Goal: Transaction & Acquisition: Subscribe to service/newsletter

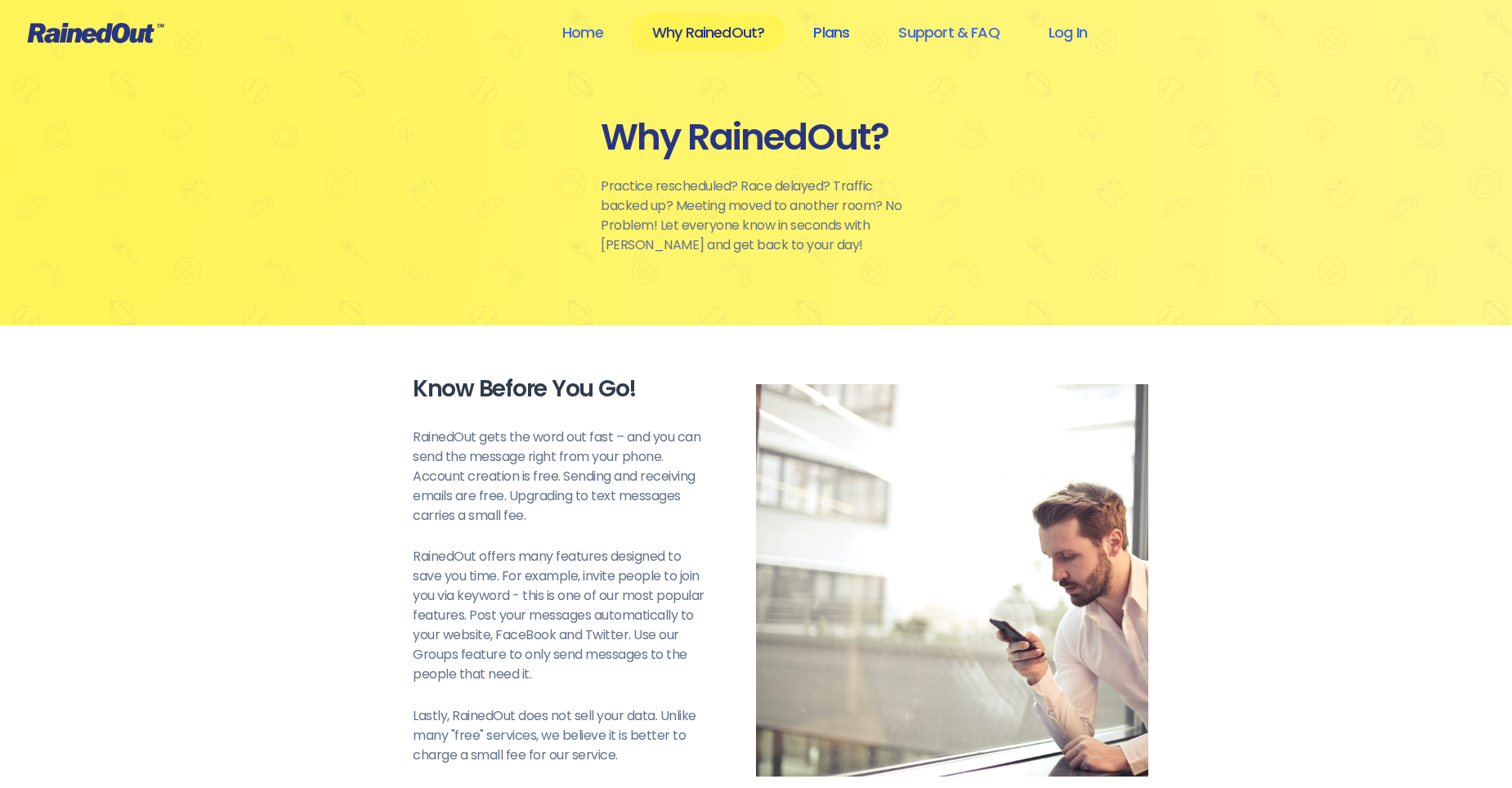
click at [823, 36] on link "Plans" at bounding box center [831, 32] width 78 height 37
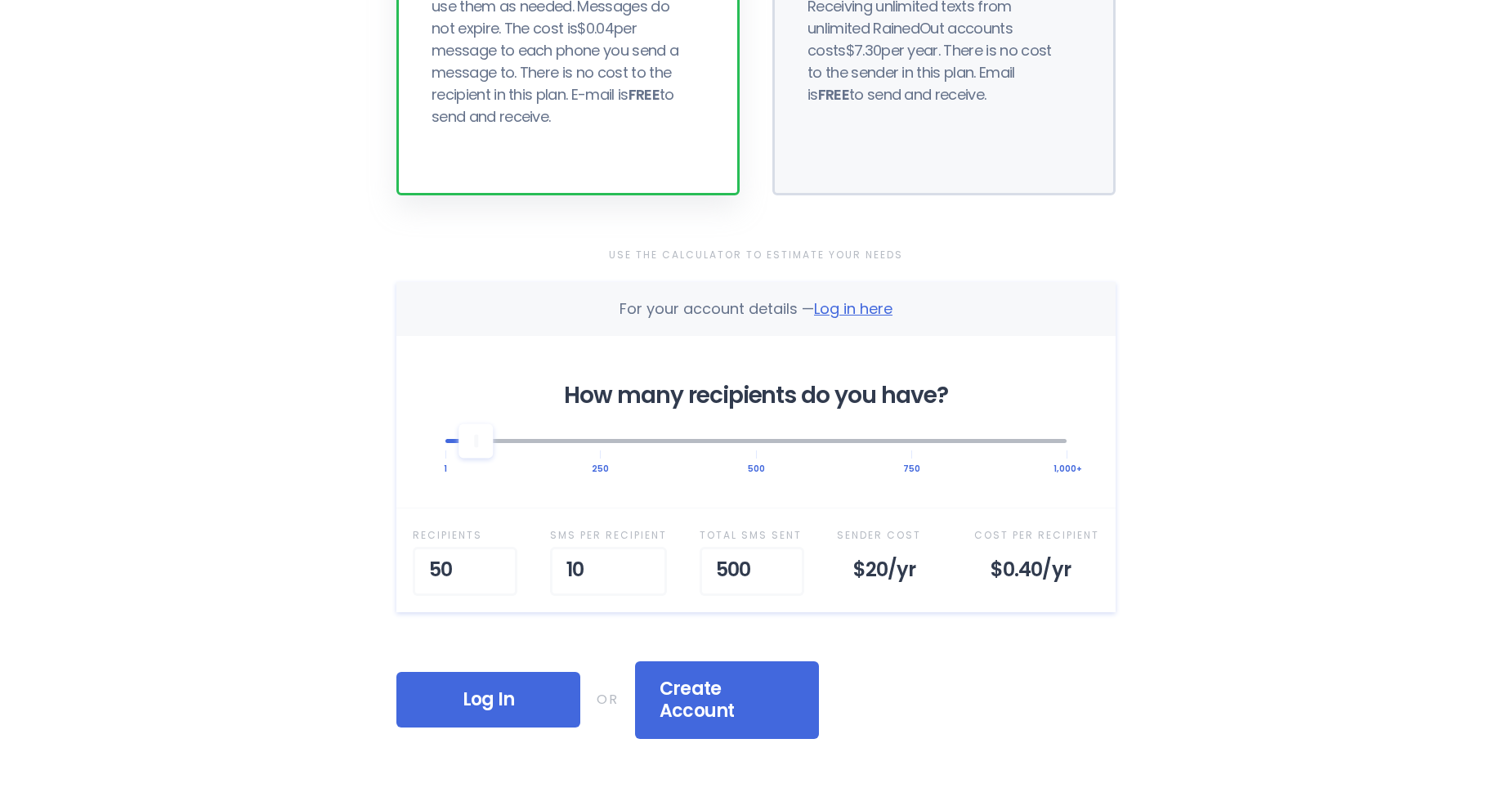
scroll to position [327, 0]
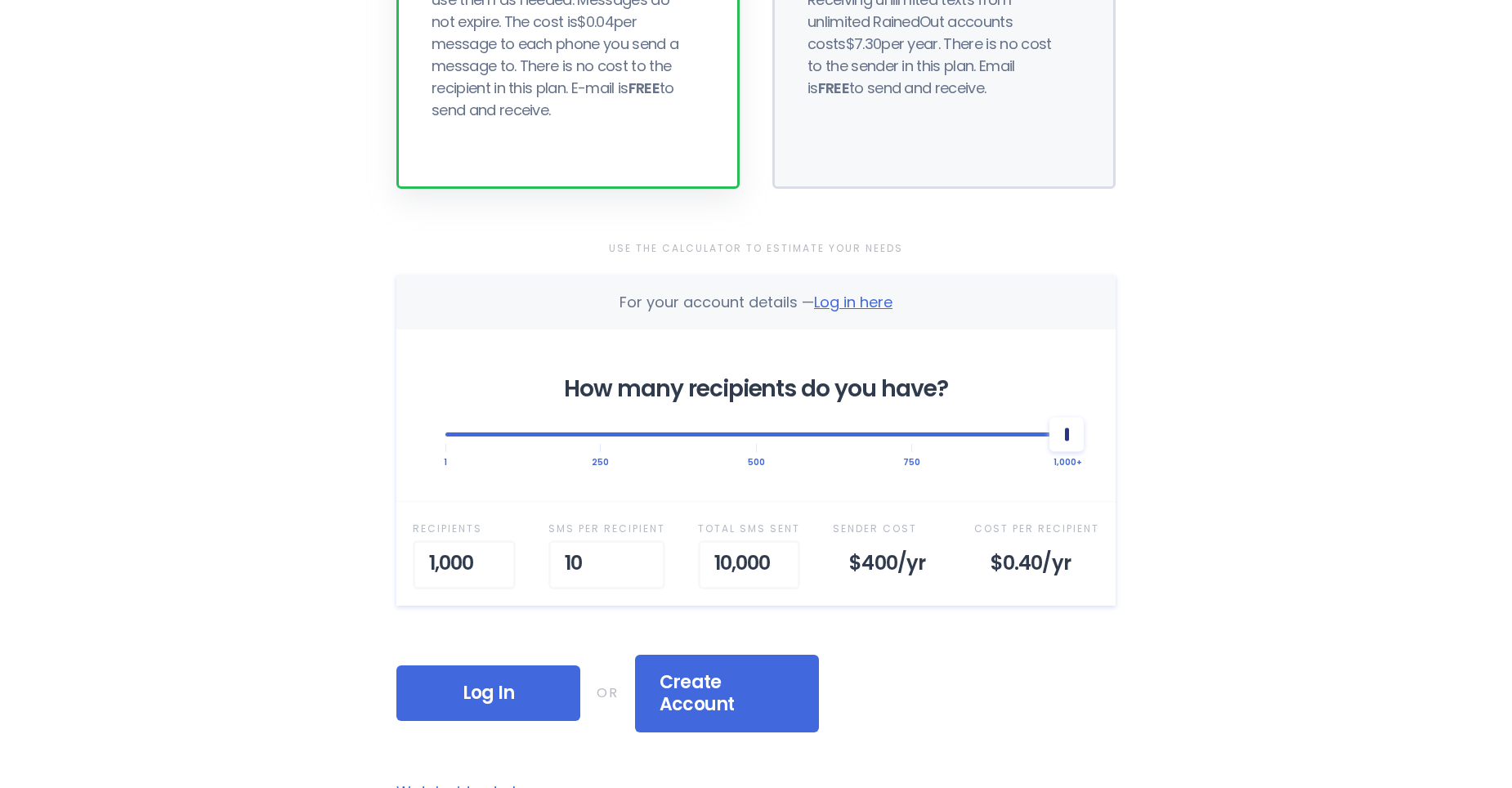
drag, startPoint x: 490, startPoint y: 442, endPoint x: 1149, endPoint y: 496, distance: 661.2
click at [1149, 496] on div "Home Why RainedOut? Plans Support & FAQ Log In Selected Plan Sender Pays This p…" at bounding box center [756, 573] width 1512 height 1801
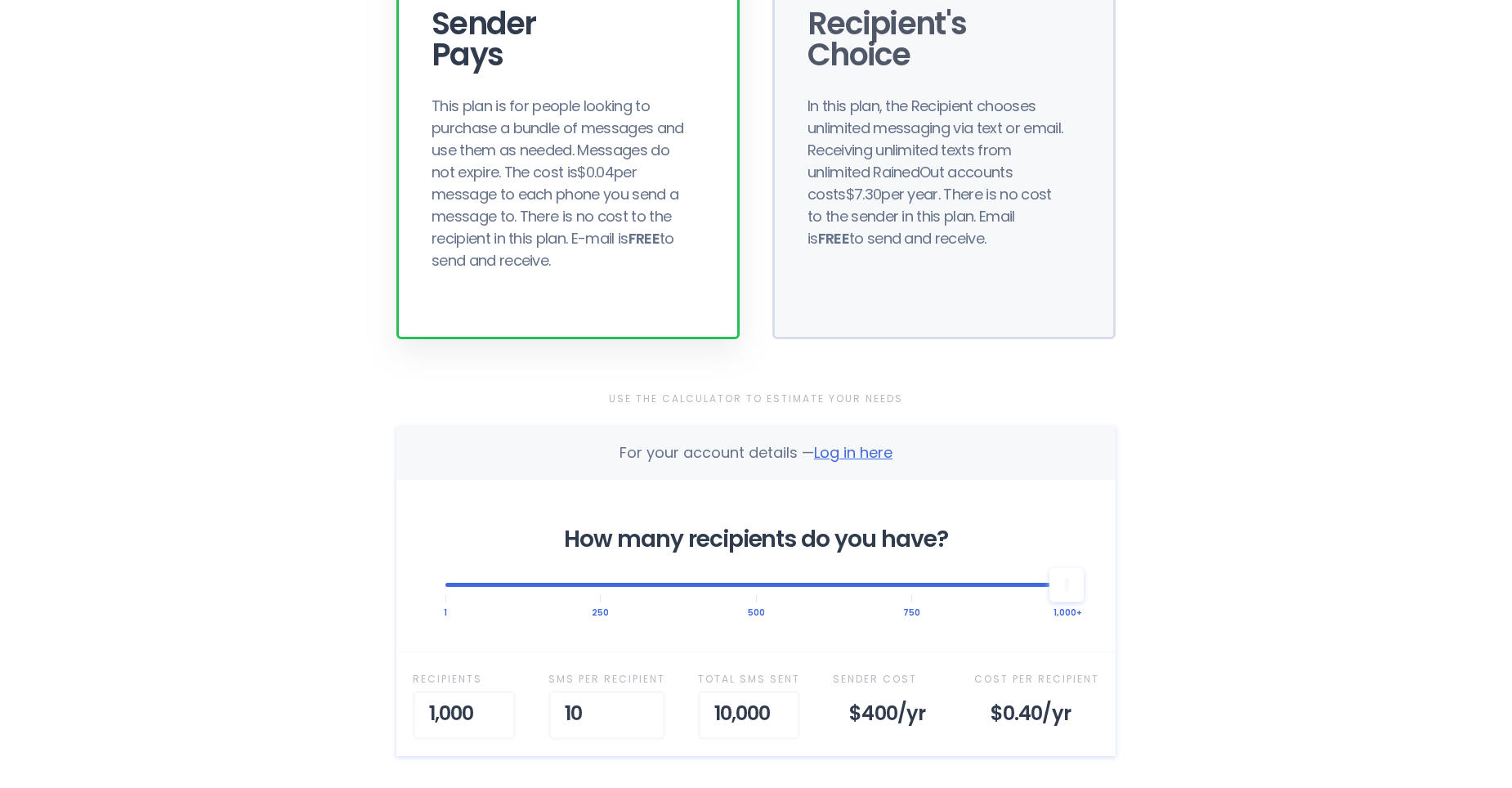
scroll to position [0, 0]
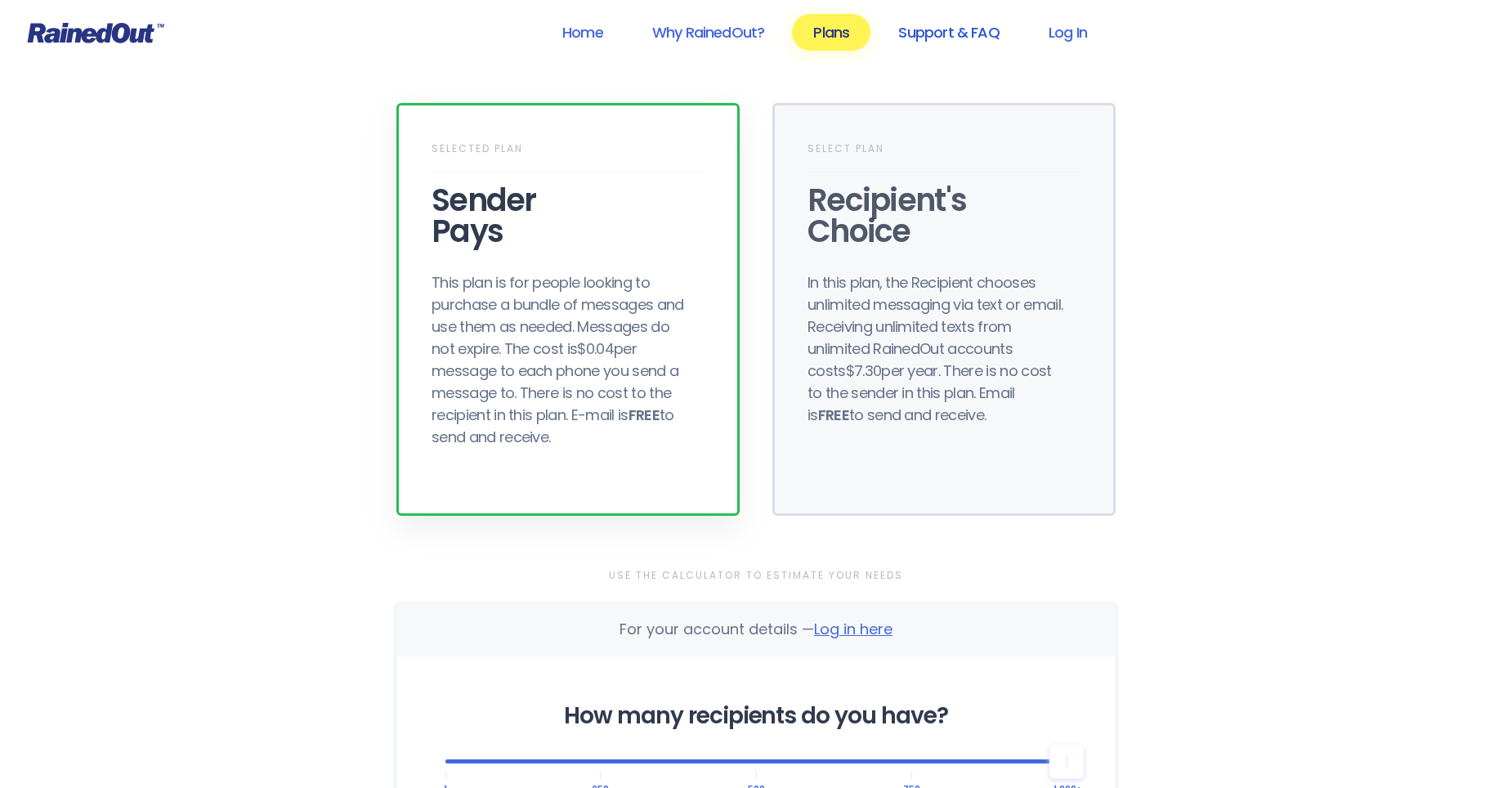
click at [930, 27] on link "Support & FAQ" at bounding box center [948, 32] width 143 height 37
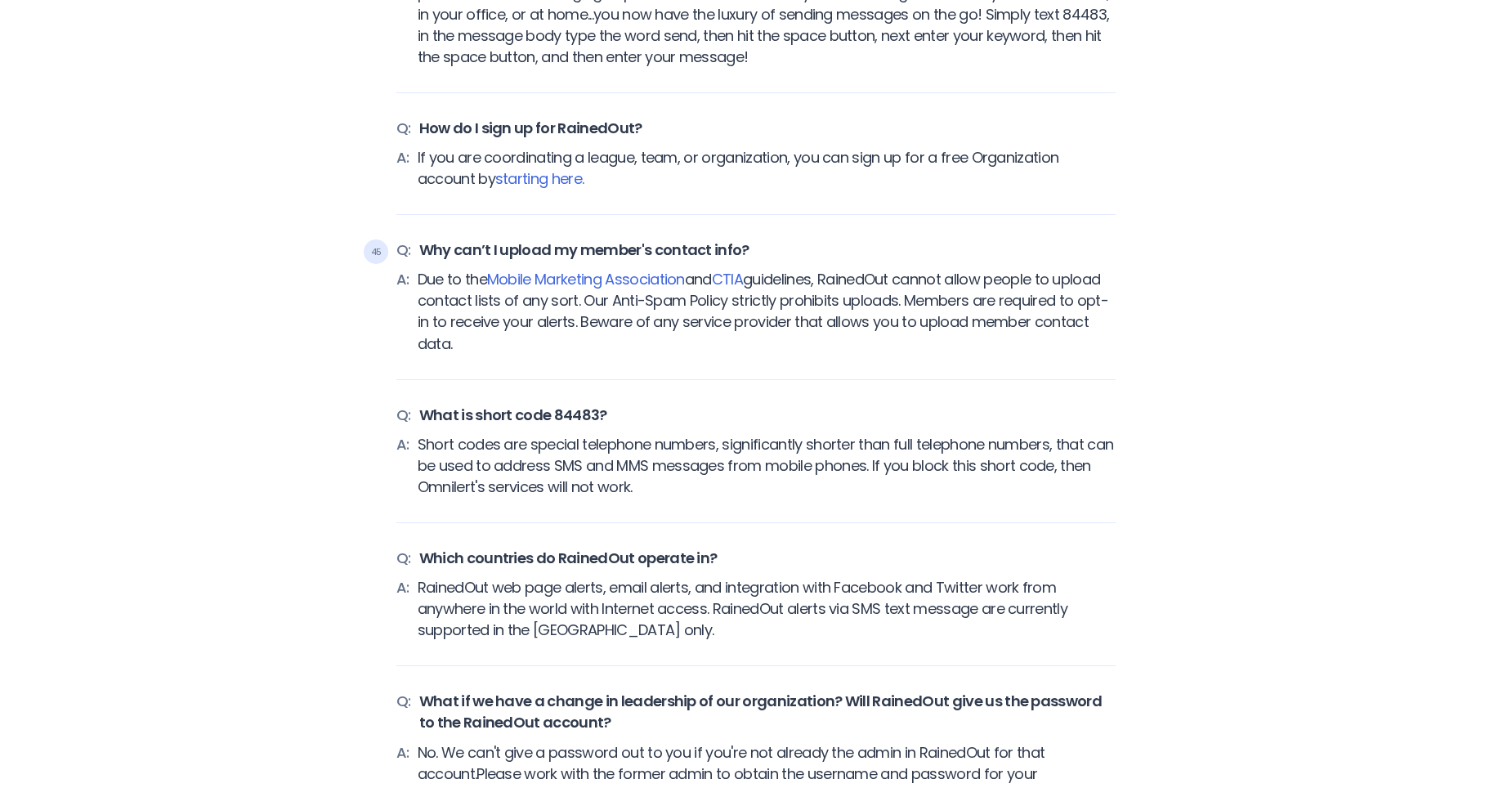
scroll to position [6292, 0]
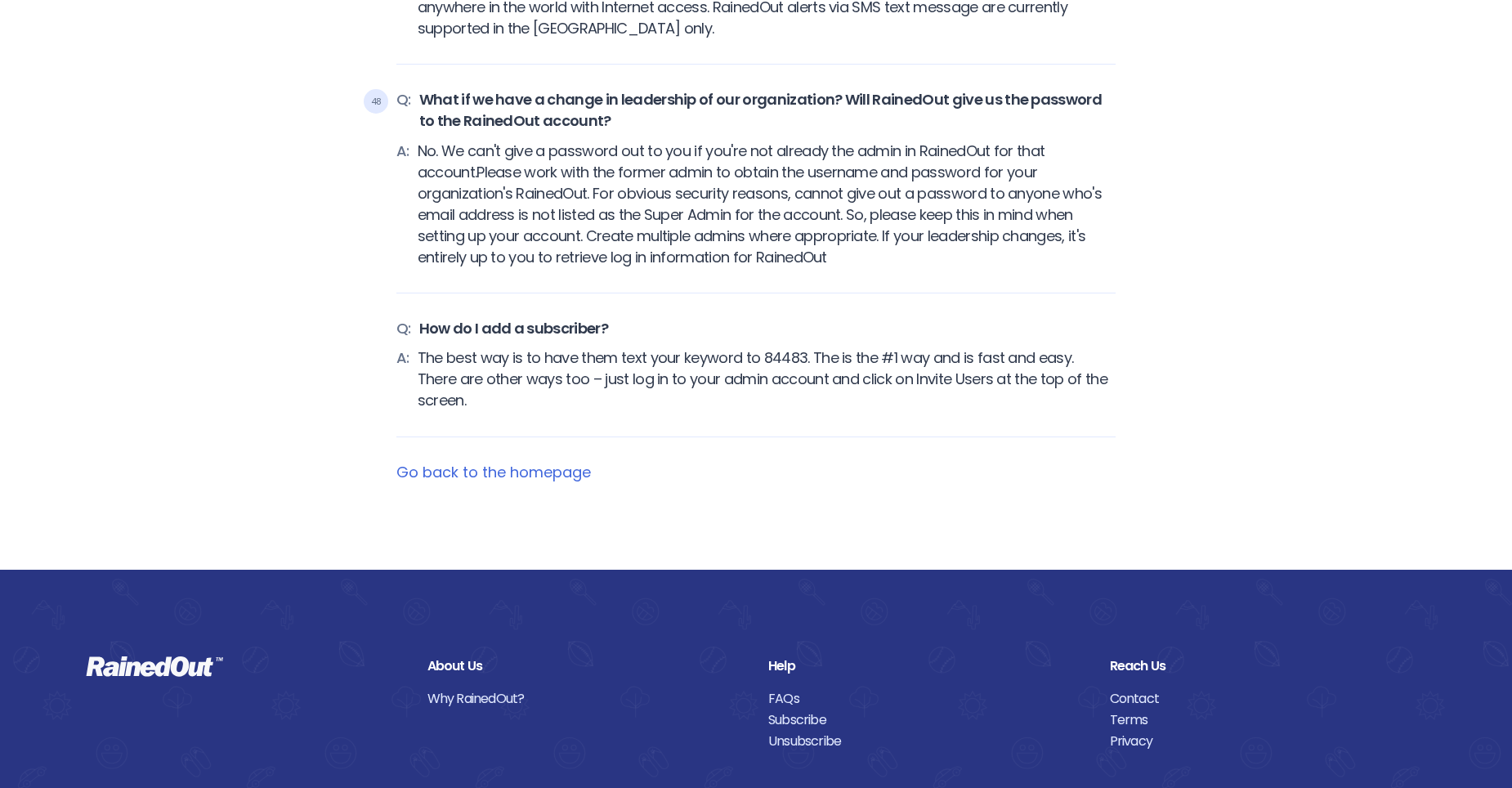
drag, startPoint x: 956, startPoint y: 406, endPoint x: 943, endPoint y: 397, distance: 15.8
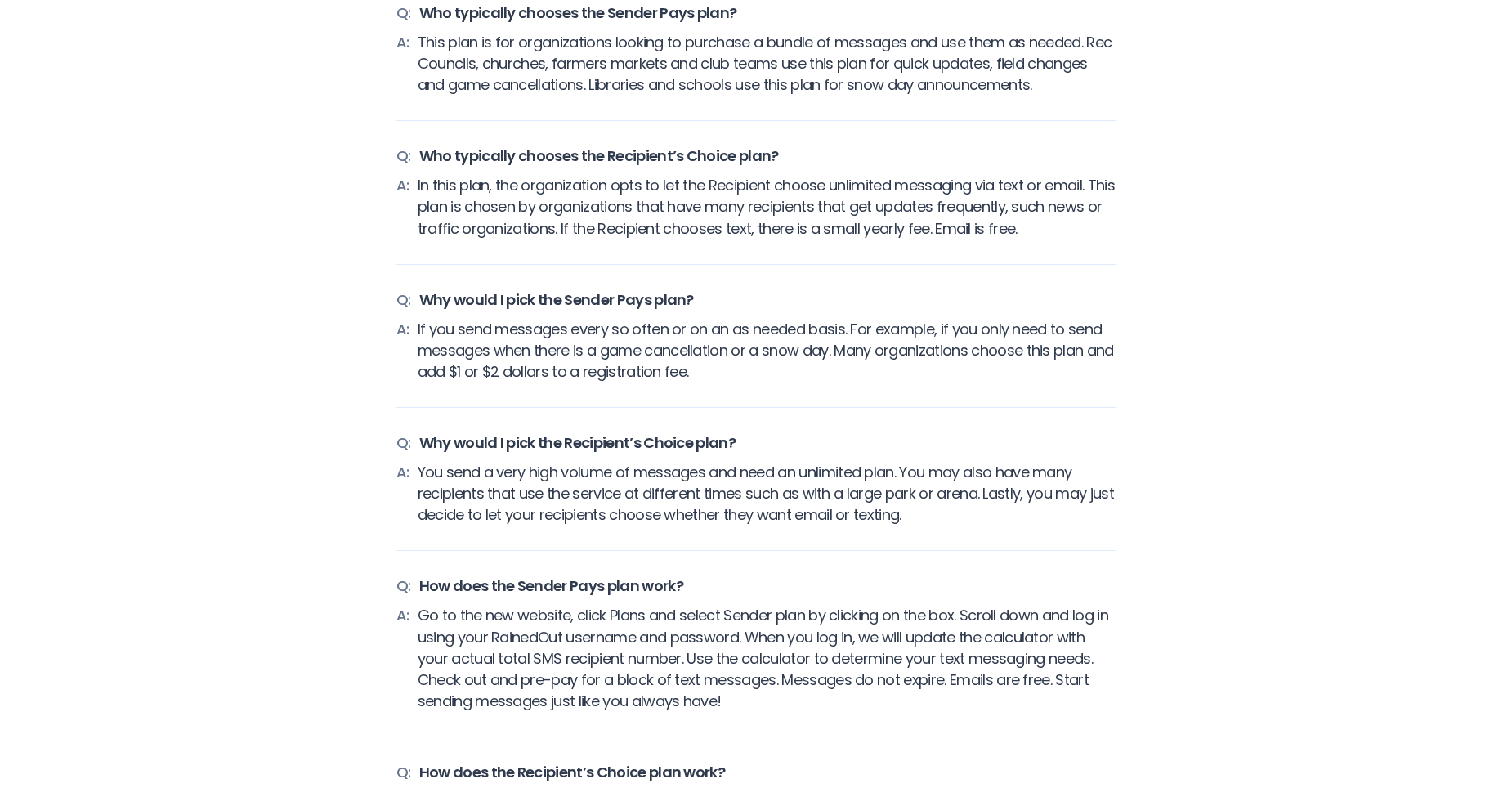
scroll to position [0, 0]
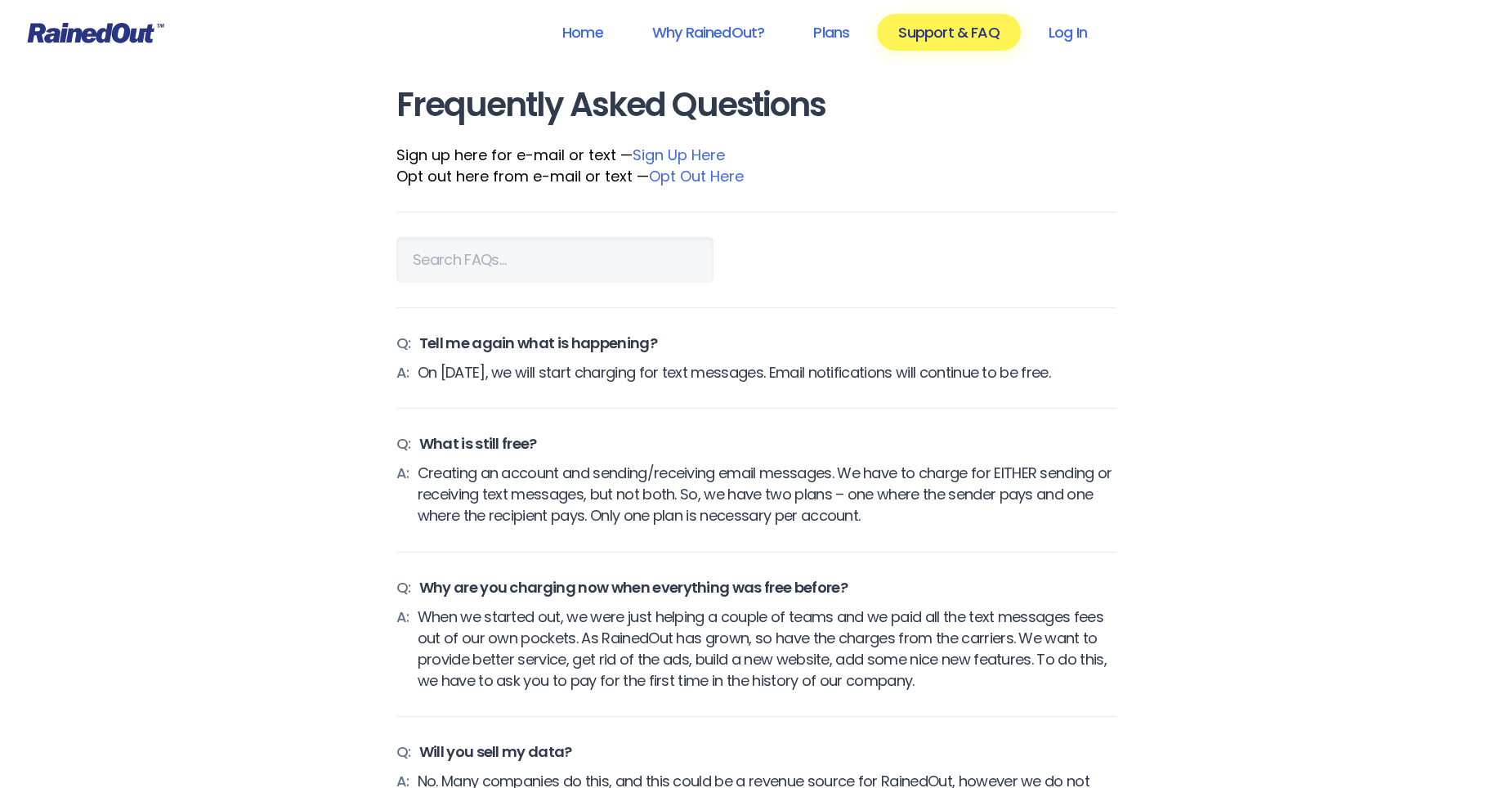
click at [678, 153] on link "Sign Up Here" at bounding box center [678, 154] width 92 height 21
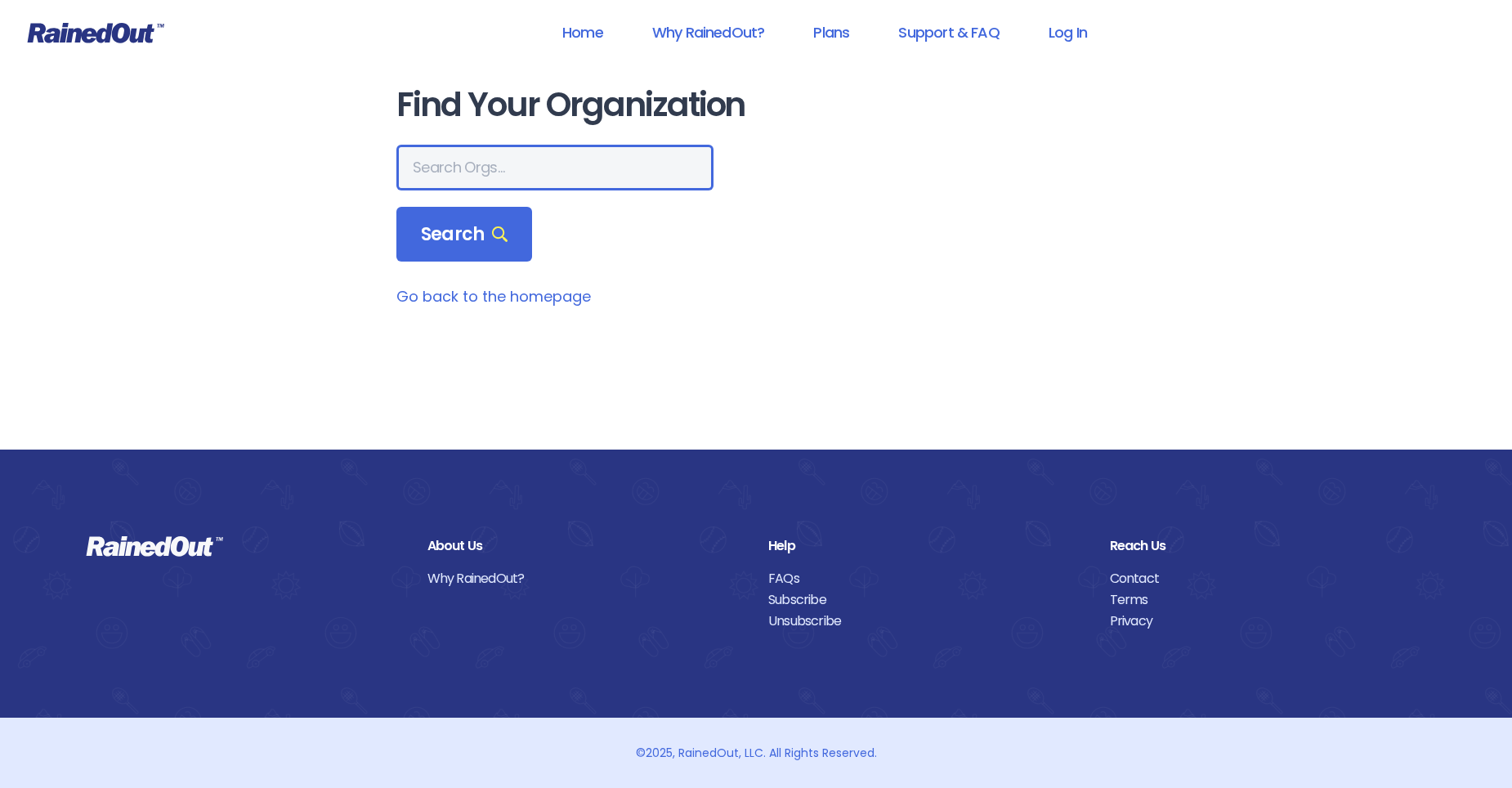
click at [505, 172] on input "text" at bounding box center [555, 167] width 317 height 45
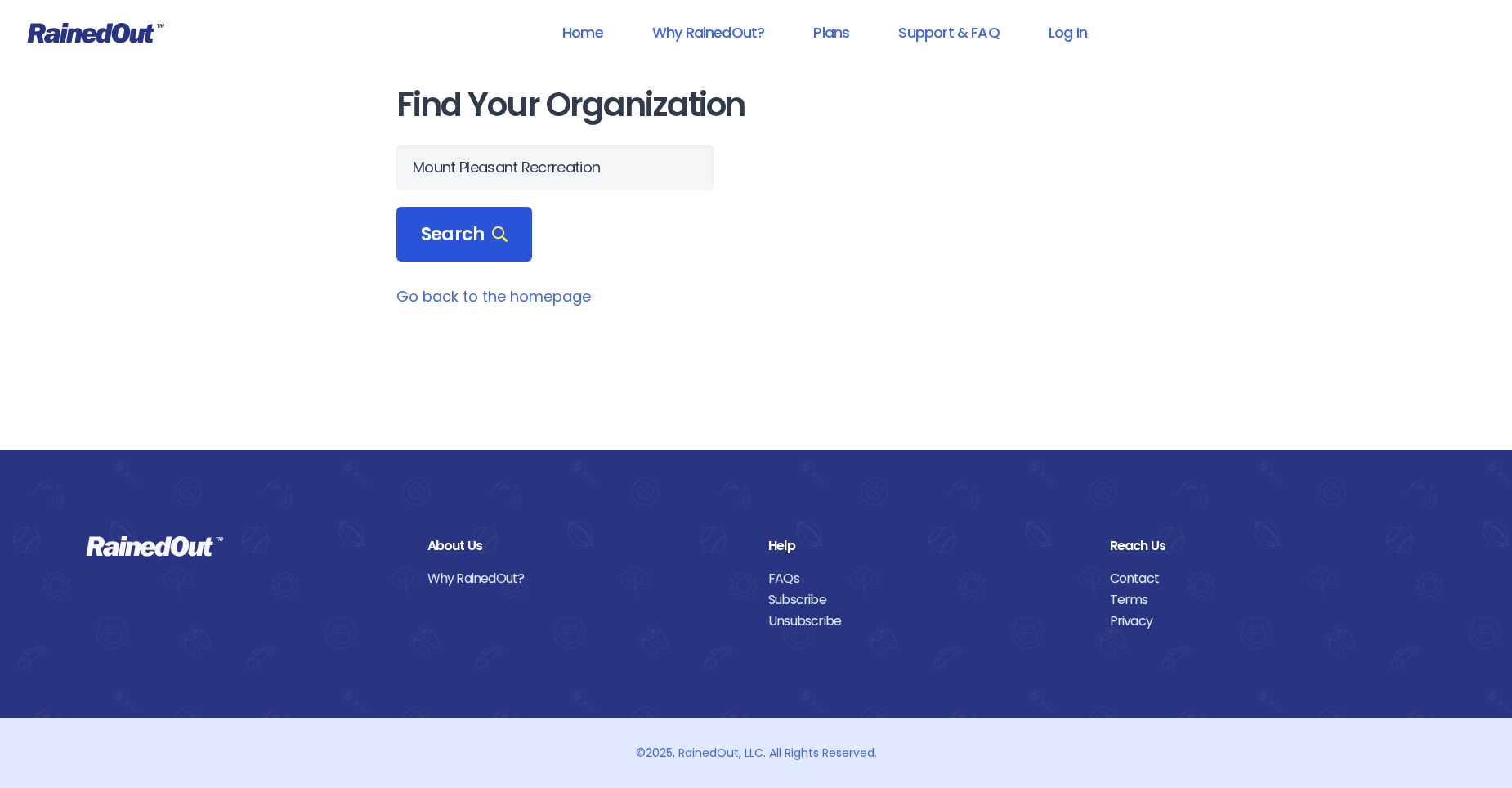
click at [478, 254] on div "Search" at bounding box center [464, 234] width 135 height 55
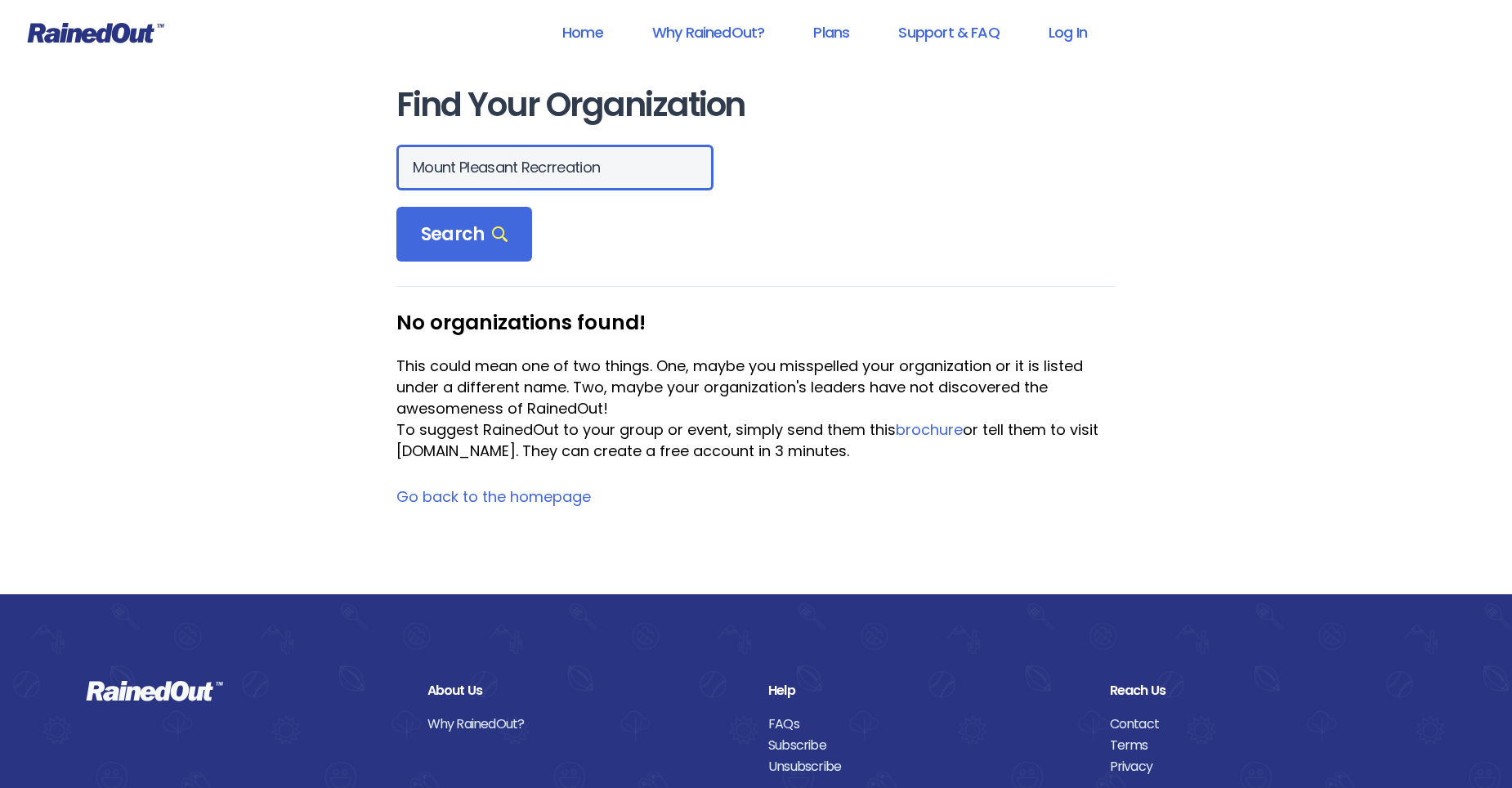
drag, startPoint x: 593, startPoint y: 159, endPoint x: 604, endPoint y: 158, distance: 11.0
click at [596, 159] on input "Mount Pleasant Recrreation" at bounding box center [555, 167] width 317 height 45
click at [601, 164] on input "Mount Pleasant Recrreation" at bounding box center [555, 167] width 317 height 45
type input "Mount Pleasant Recreation"
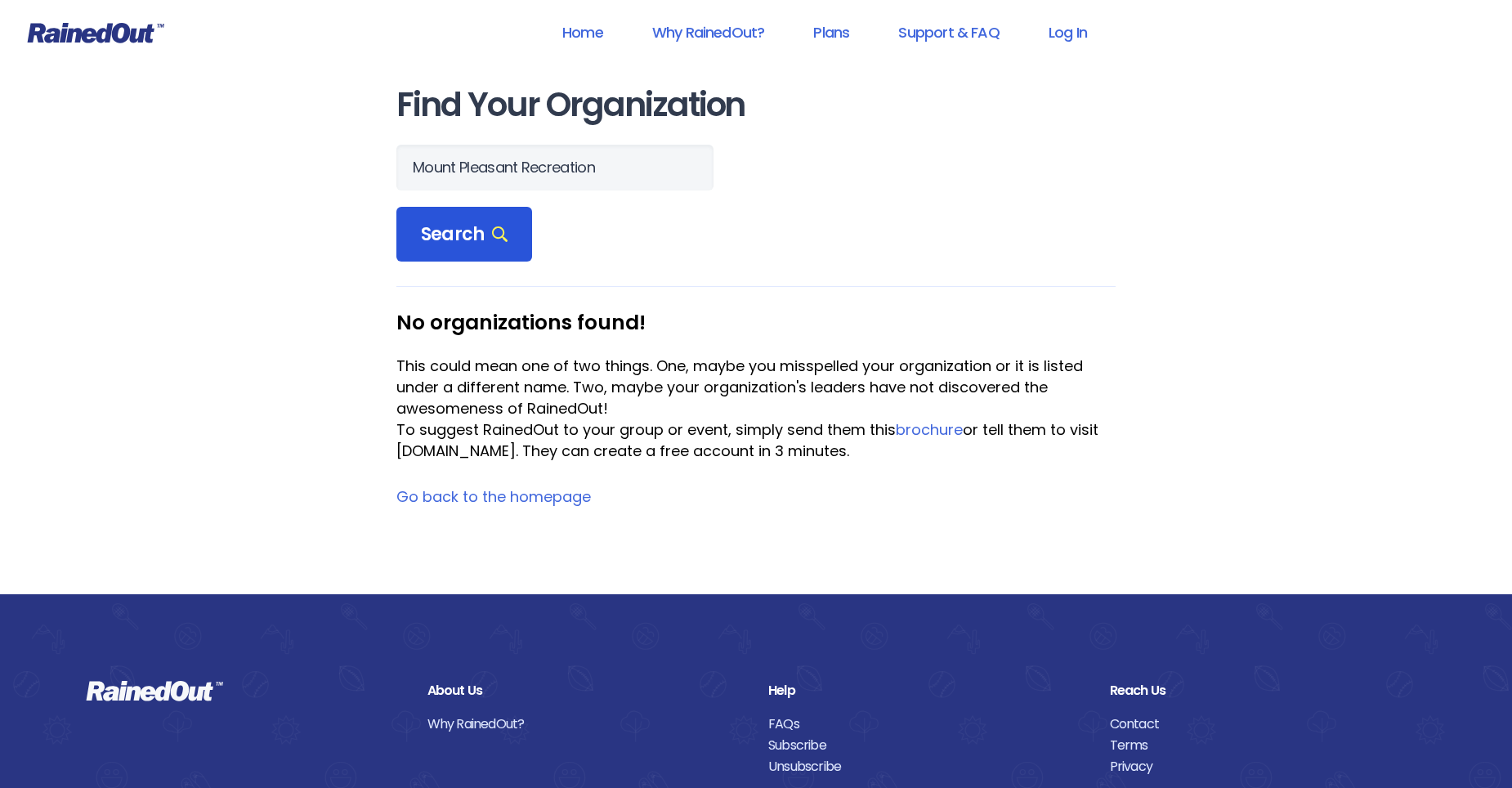
click at [469, 233] on span "Search" at bounding box center [464, 234] width 87 height 23
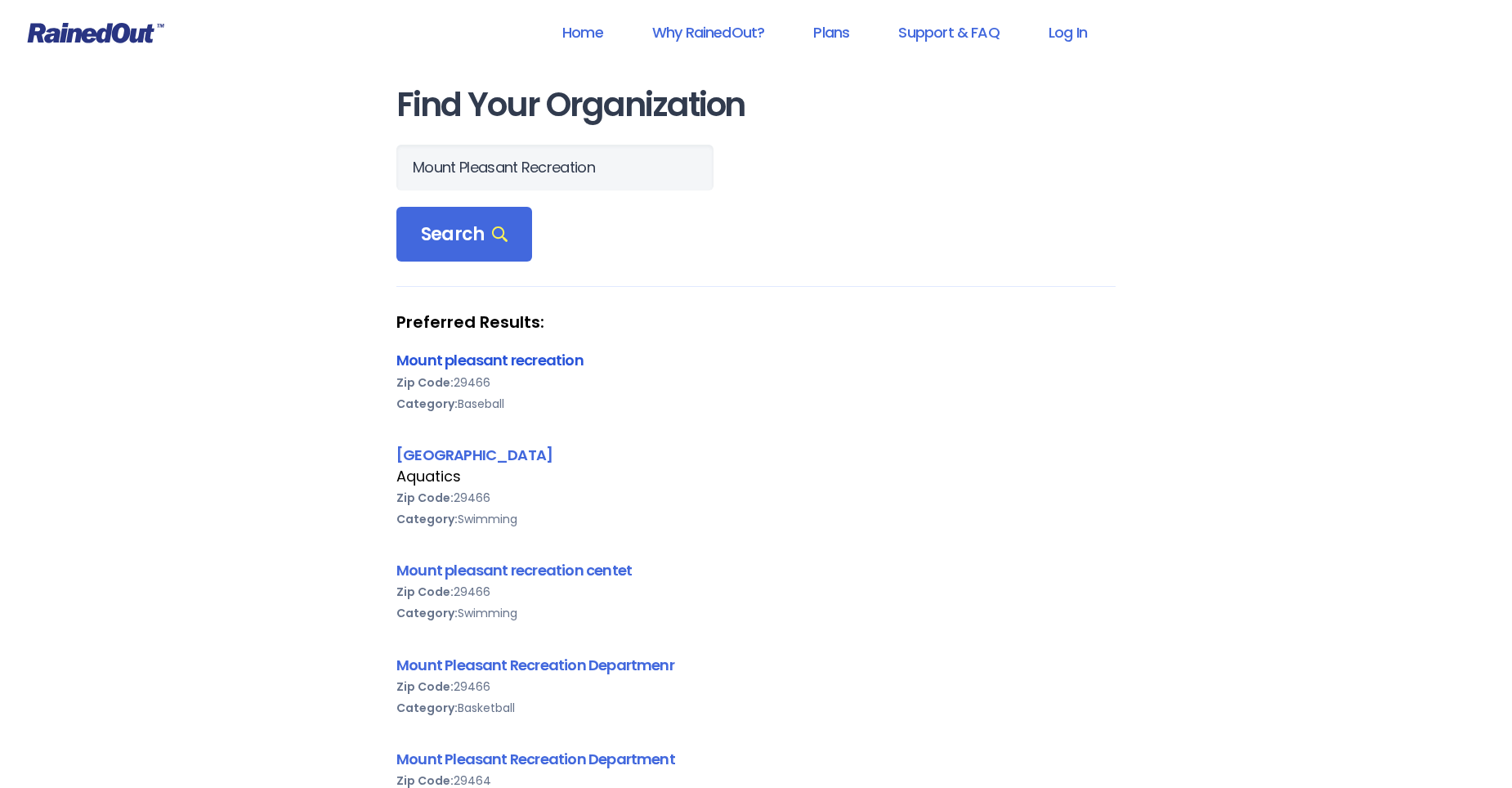
click at [474, 361] on link "Mount pleasant recreation" at bounding box center [489, 360] width 187 height 21
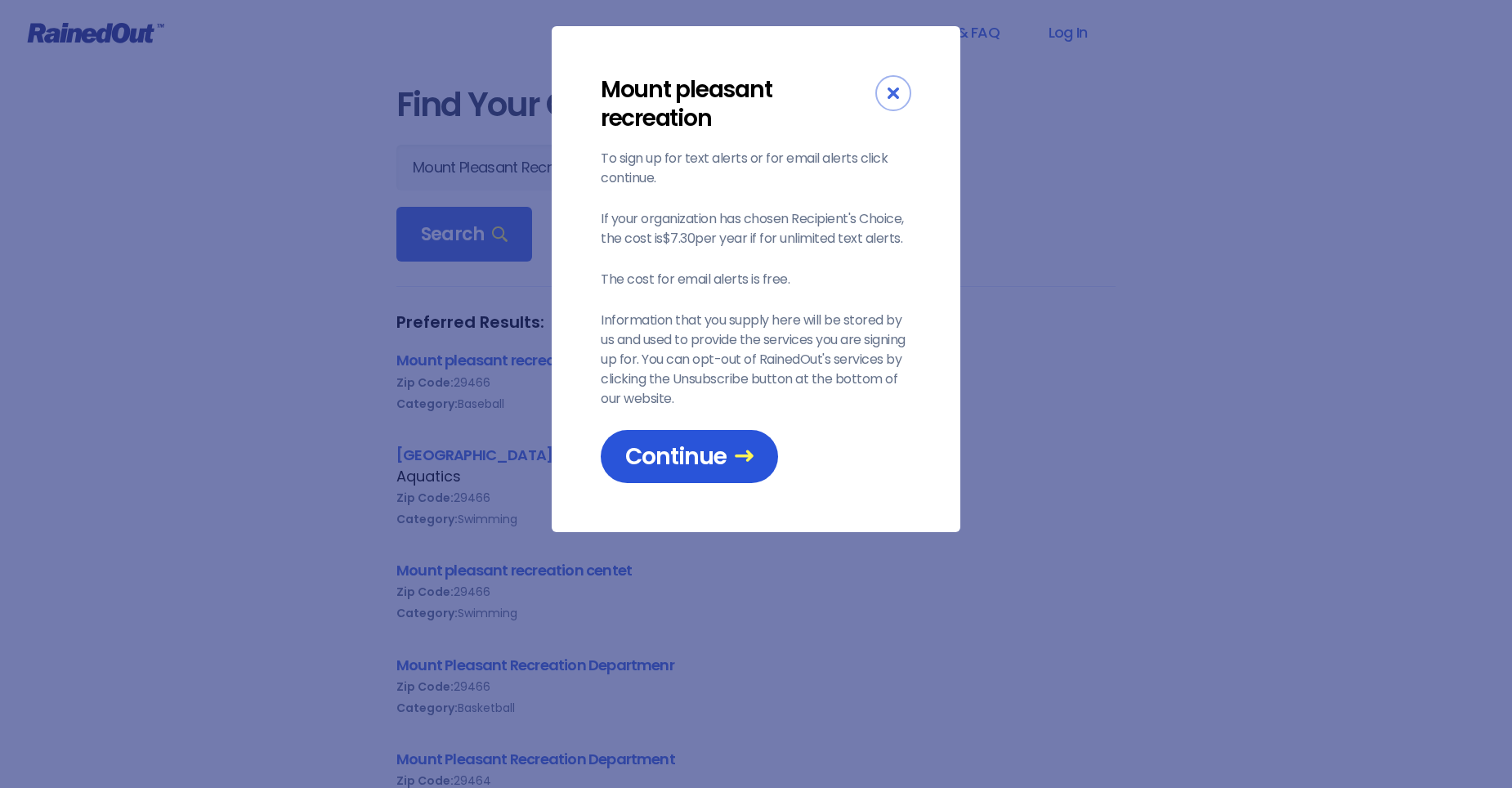
click at [690, 460] on span "Continue" at bounding box center [689, 456] width 128 height 29
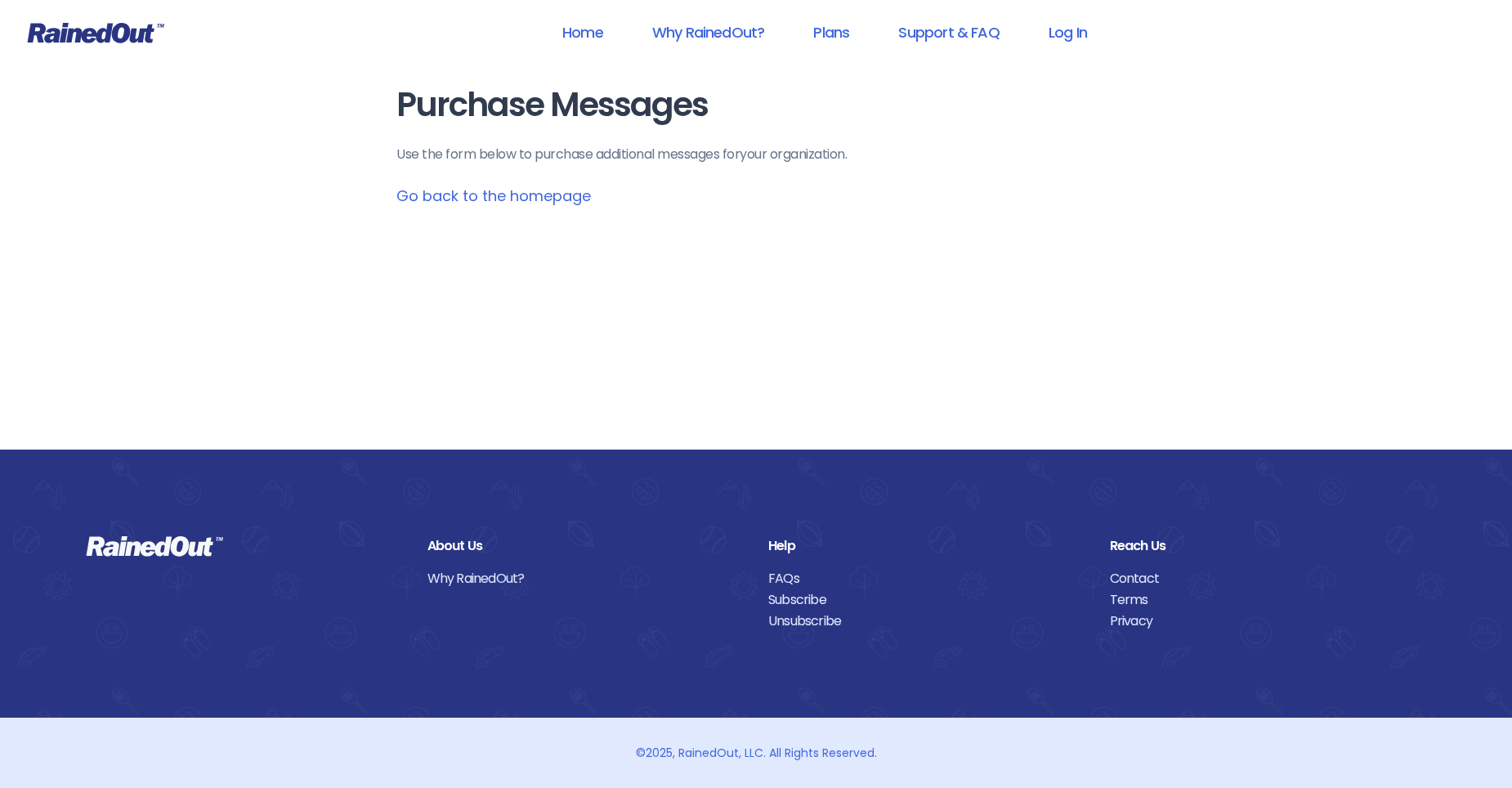
click at [493, 197] on link "Go back to the homepage" at bounding box center [494, 196] width 195 height 21
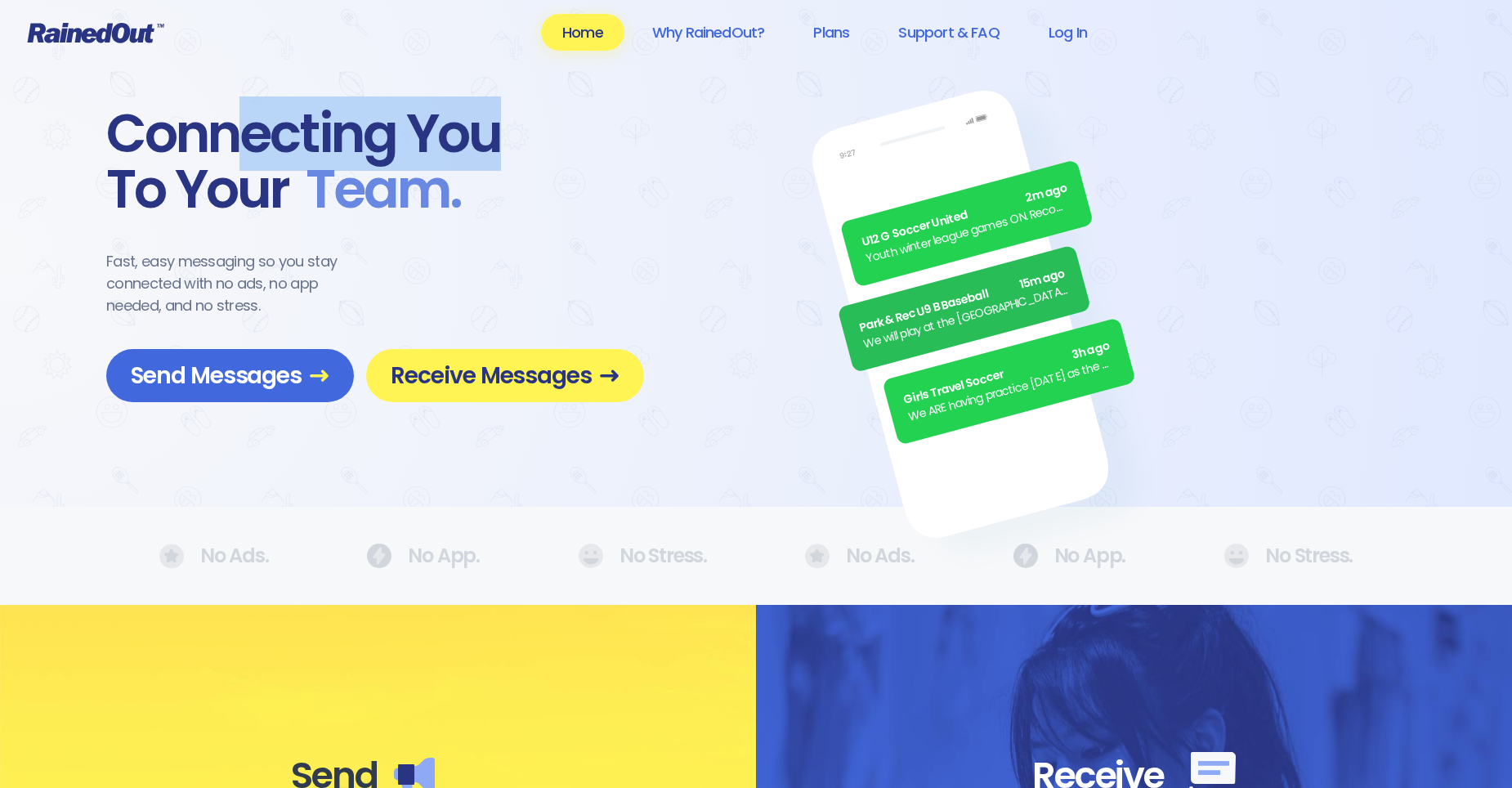
drag, startPoint x: 444, startPoint y: 64, endPoint x: 230, endPoint y: 101, distance: 217.2
click at [230, 101] on div "U12 G Soccer United 2m ago Youth winter league games ON. Recommend running shoe…" at bounding box center [756, 253] width 1512 height 507
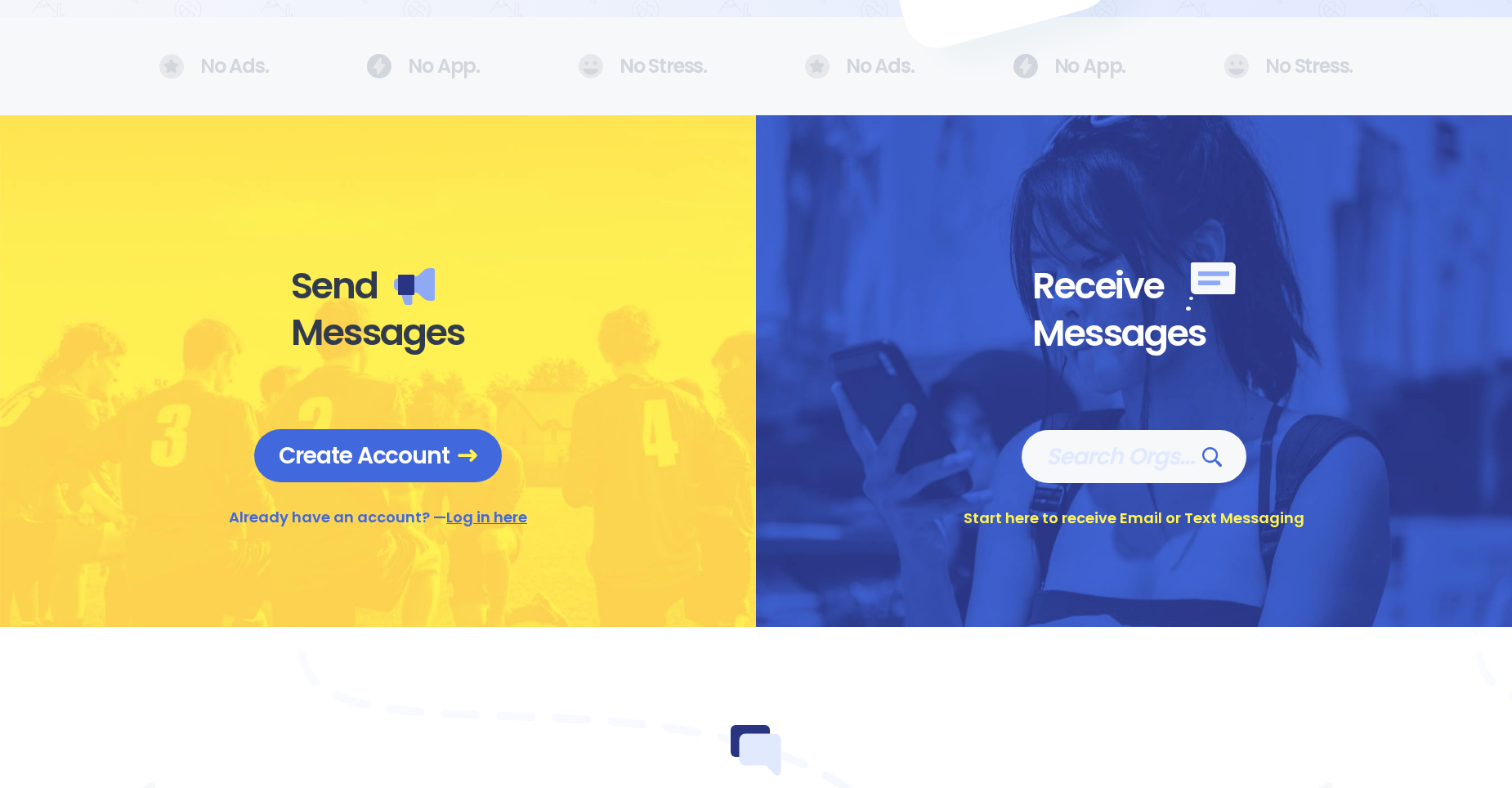
scroll to position [490, 0]
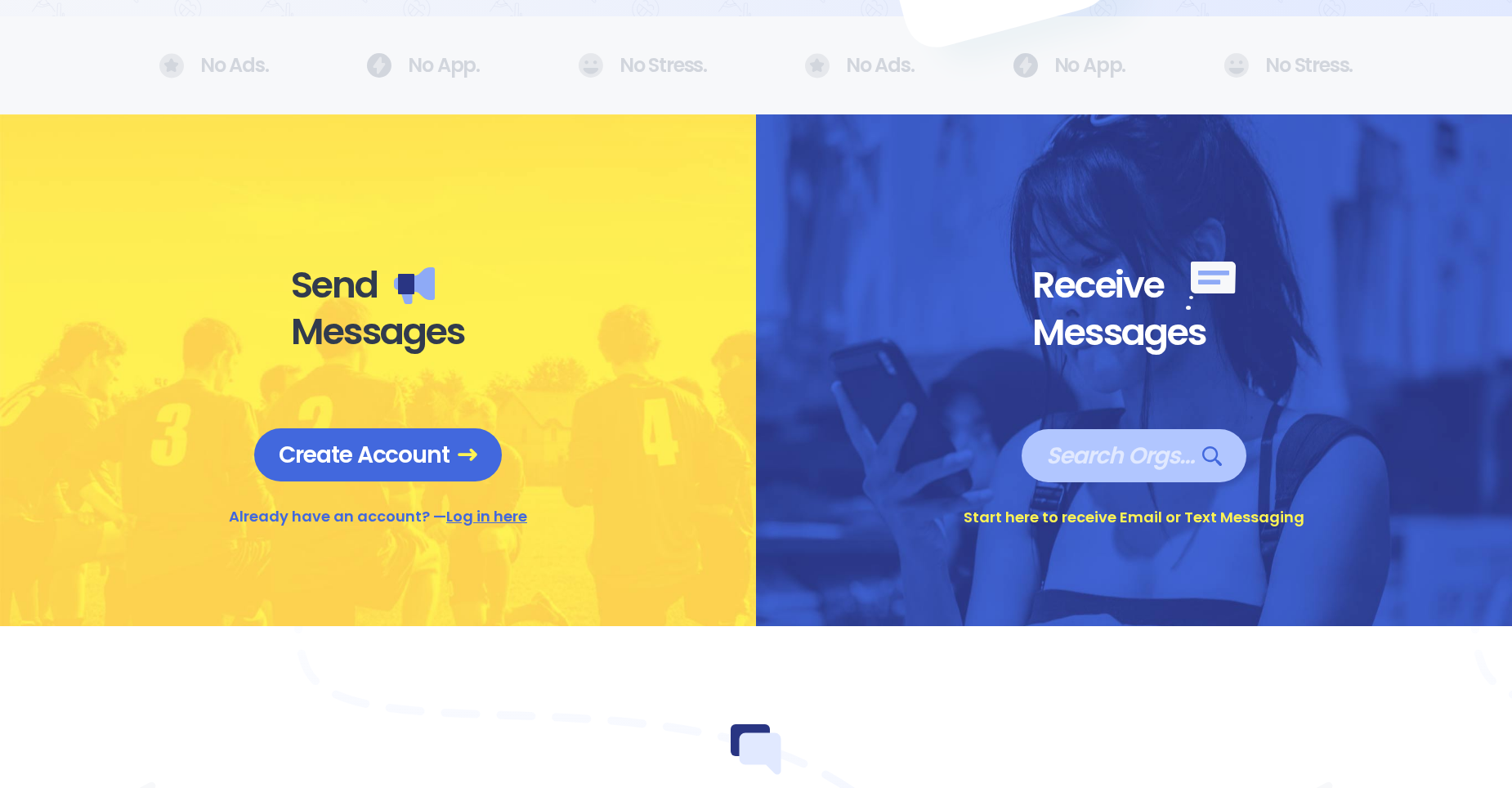
click at [1075, 455] on span "Search Orgs…" at bounding box center [1134, 455] width 175 height 29
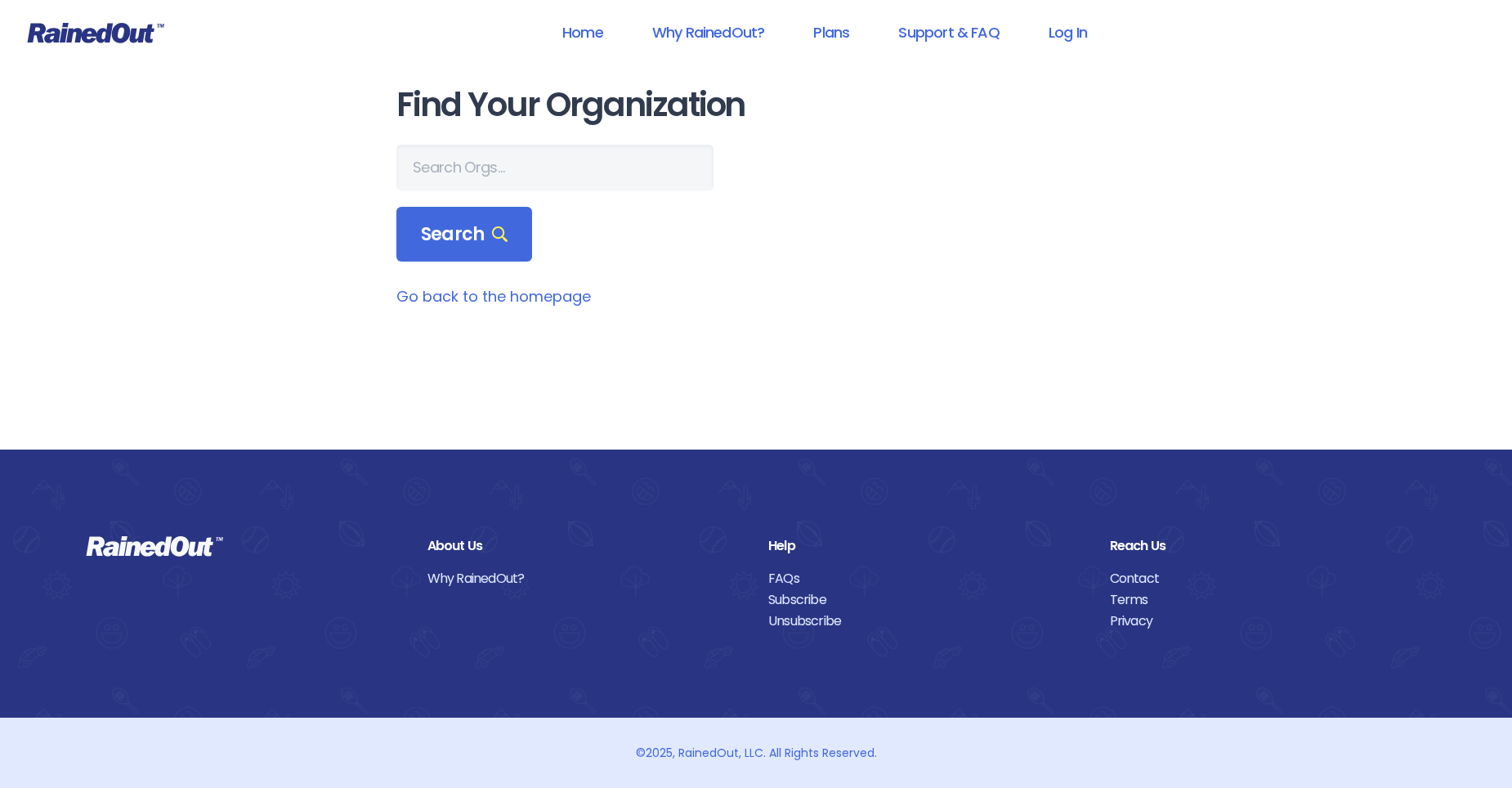
click at [506, 295] on link "Go back to the homepage" at bounding box center [494, 296] width 195 height 21
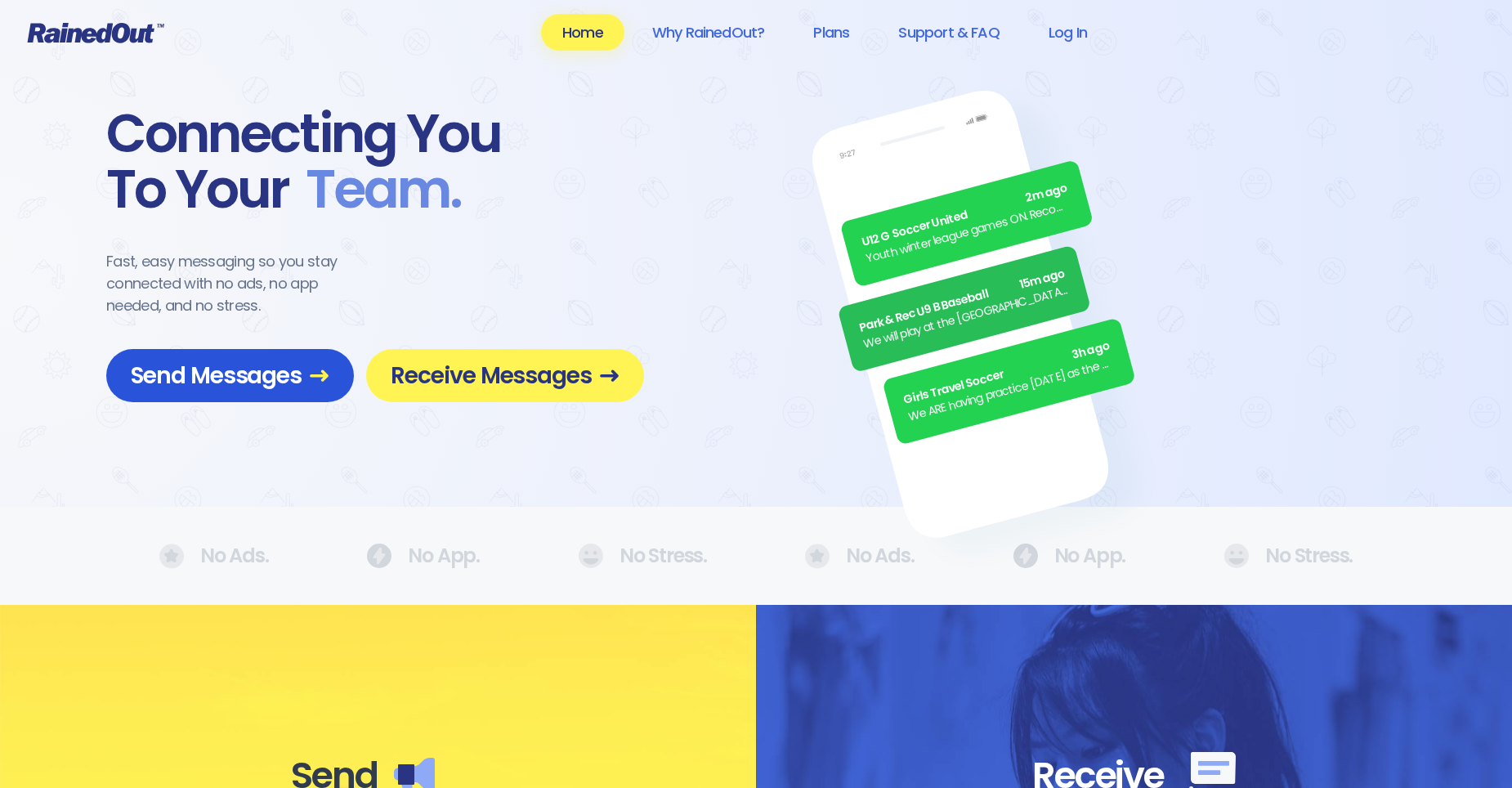
click at [237, 375] on span "Send Messages" at bounding box center [229, 375] width 199 height 29
